Goal: Transaction & Acquisition: Purchase product/service

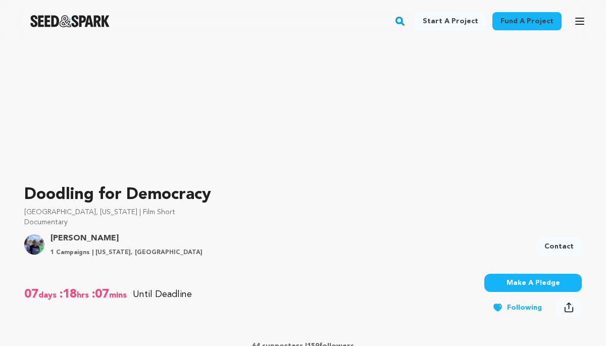
scroll to position [189, 0]
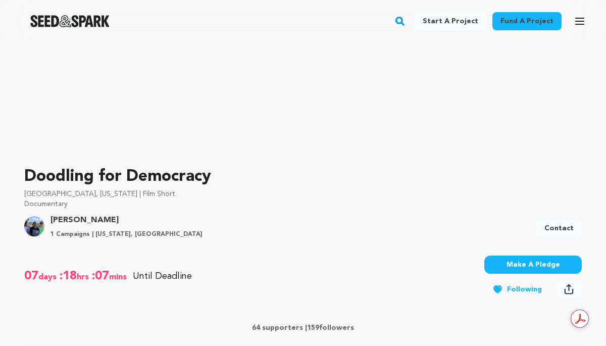
click at [557, 259] on button "Make A Pledge" at bounding box center [534, 265] width 98 height 18
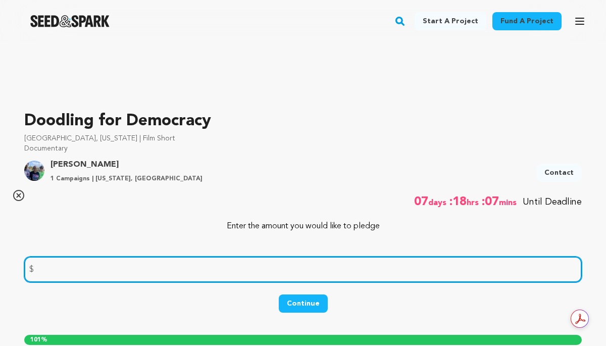
scroll to position [240, 0]
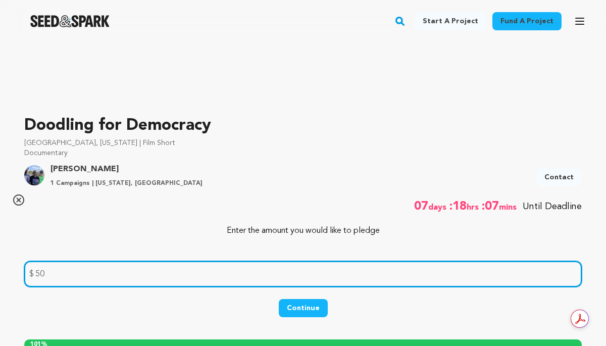
type input "50"
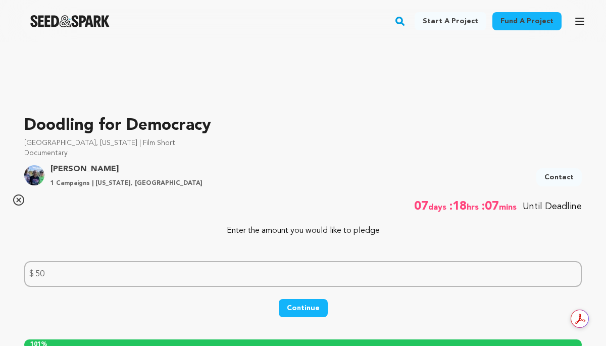
click at [316, 305] on button "Continue" at bounding box center [303, 308] width 49 height 18
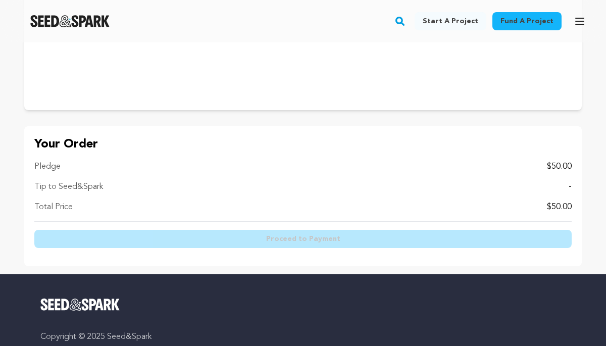
scroll to position [1413, 0]
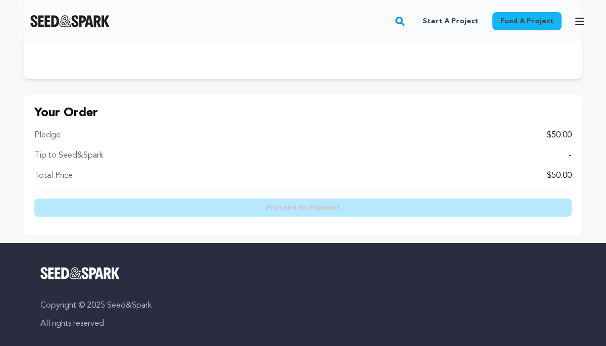
click at [310, 148] on div "Pledge $50.00 Tip to Seed&Spark - Total Price $50.00" at bounding box center [303, 159] width 538 height 61
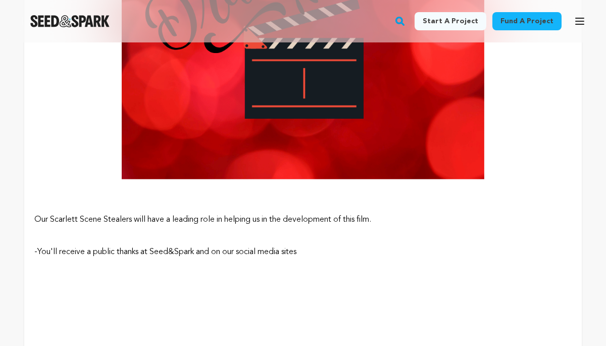
click at [310, 149] on img at bounding box center [303, 59] width 538 height 302
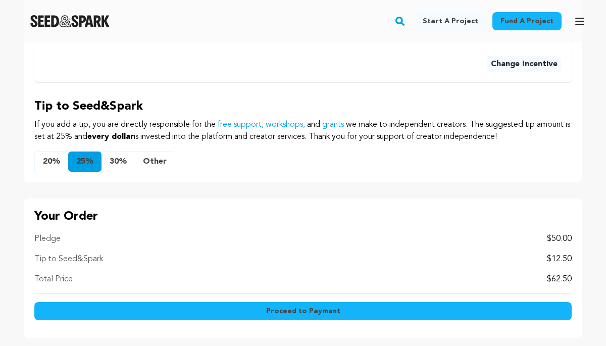
scroll to position [1104, 0]
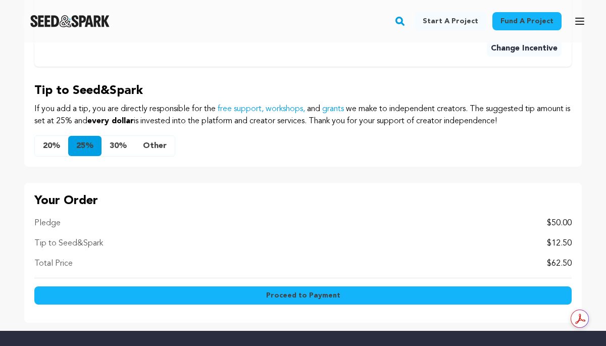
click at [307, 290] on span "Proceed to Payment" at bounding box center [303, 295] width 74 height 10
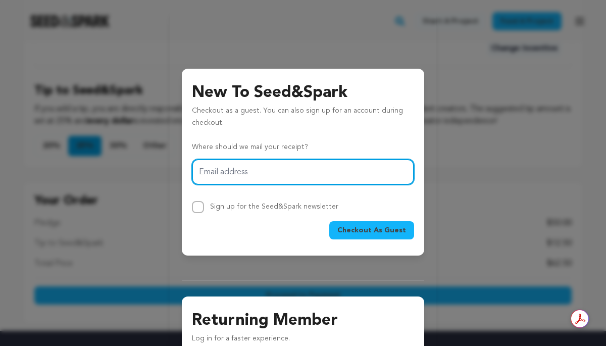
click at [285, 182] on input "Email address" at bounding box center [303, 172] width 222 height 26
type input "info@inclusiveconnect.org"
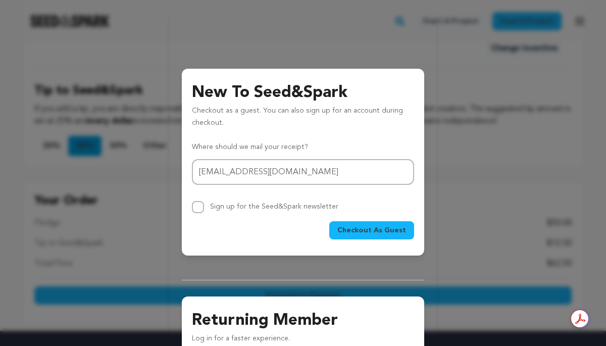
click at [363, 229] on span "Checkout As Guest" at bounding box center [371, 230] width 69 height 10
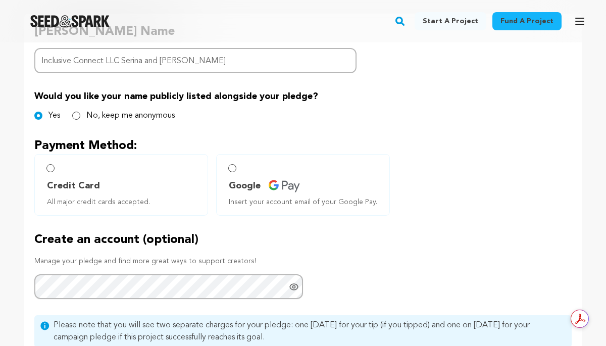
scroll to position [565, 0]
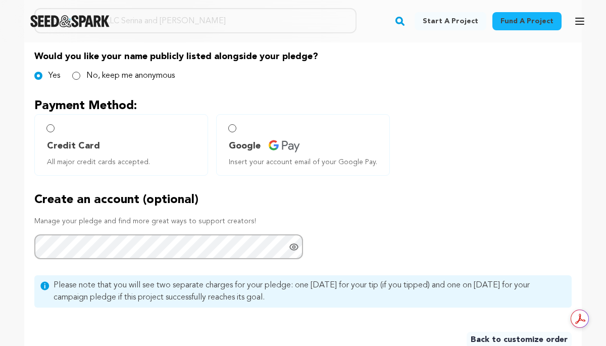
type input "Inclusive Connect LLC Serina and Grace Sherman"
click at [53, 124] on input "Credit Card All major credit cards accepted." at bounding box center [50, 128] width 8 height 8
radio input "false"
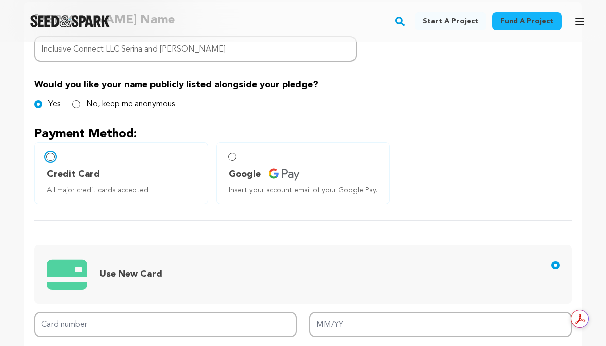
scroll to position [511, 0]
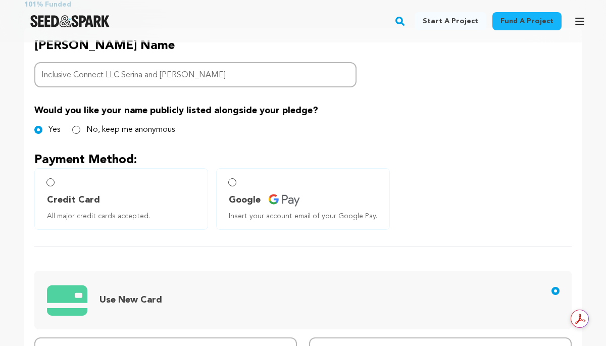
click at [173, 281] on span "Use New Card" at bounding box center [305, 299] width 516 height 41
click at [552, 287] on input "Use New Card" at bounding box center [556, 291] width 8 height 8
click at [233, 178] on input "Google Insert your account email of your Google Pay." at bounding box center [232, 182] width 8 height 8
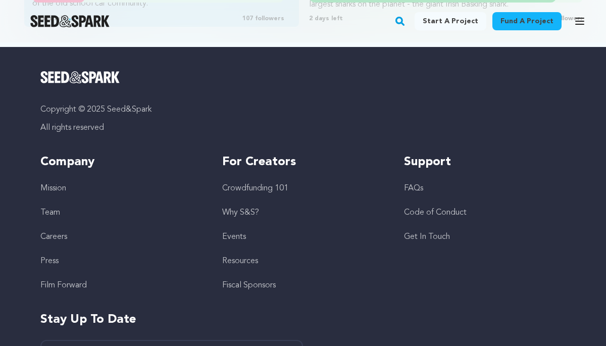
scroll to position [901, 0]
